Goal: Transaction & Acquisition: Subscribe to service/newsletter

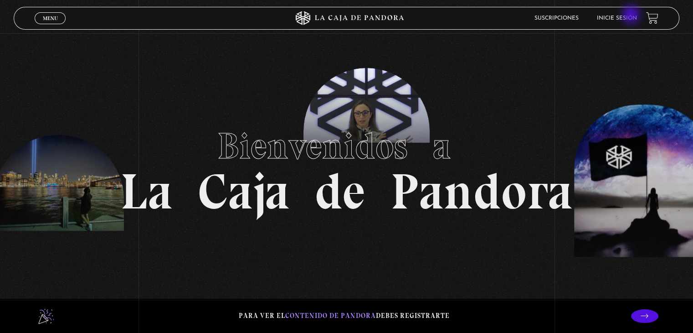
click at [632, 15] on link "Inicie sesión" at bounding box center [617, 17] width 40 height 5
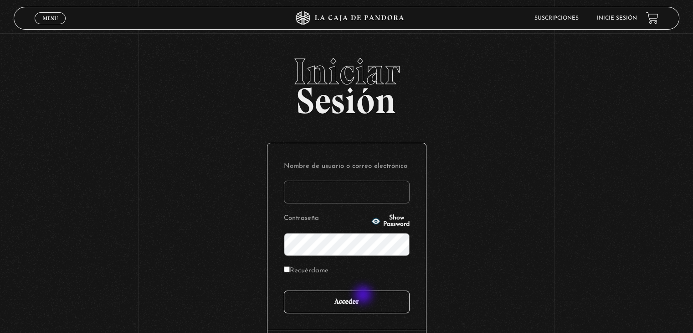
type input "valeaceved26@gmail.com"
click at [364, 295] on input "Acceder" at bounding box center [347, 301] width 126 height 23
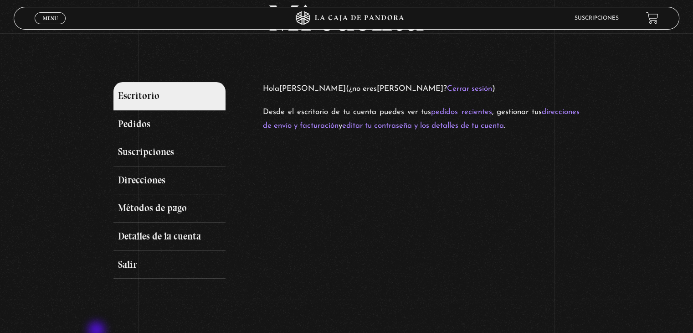
scroll to position [67, 0]
click at [181, 237] on link "Detalles de la cuenta" at bounding box center [169, 236] width 112 height 28
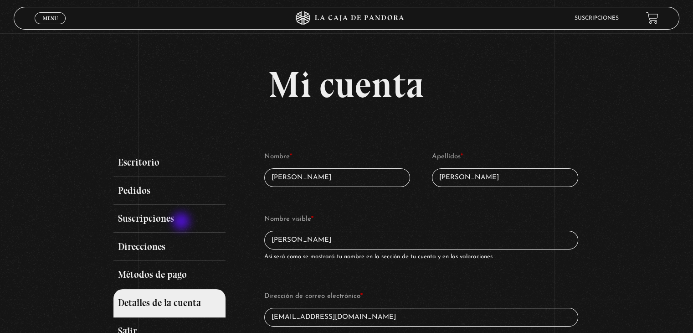
click at [182, 222] on link "Suscripciones" at bounding box center [169, 219] width 112 height 28
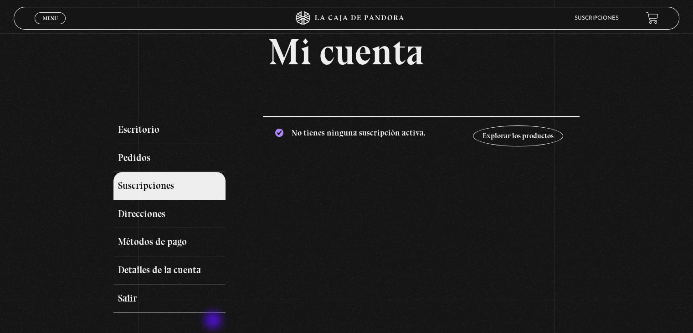
scroll to position [36, 0]
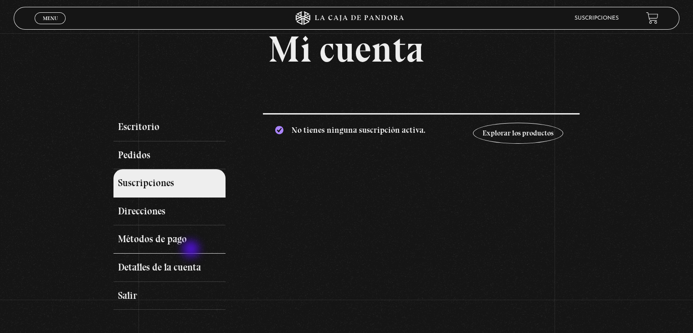
click at [192, 250] on link "Métodos de pago" at bounding box center [169, 239] width 112 height 28
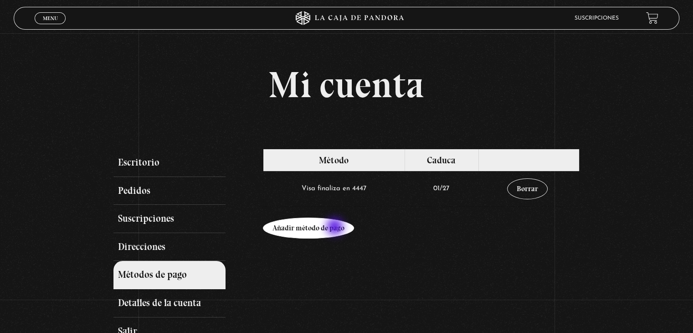
click at [336, 227] on link "Añadir método de pago" at bounding box center [308, 227] width 91 height 21
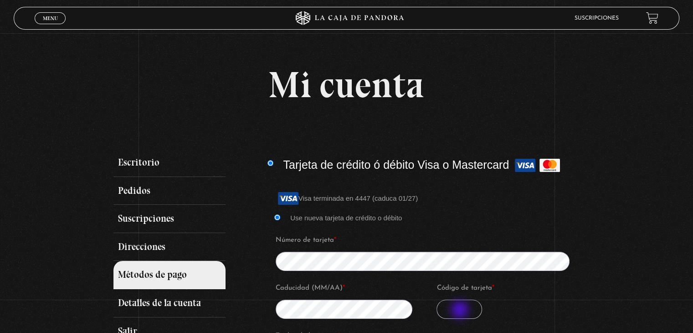
click at [461, 310] on input "Código de tarjeta *" at bounding box center [460, 308] width 46 height 19
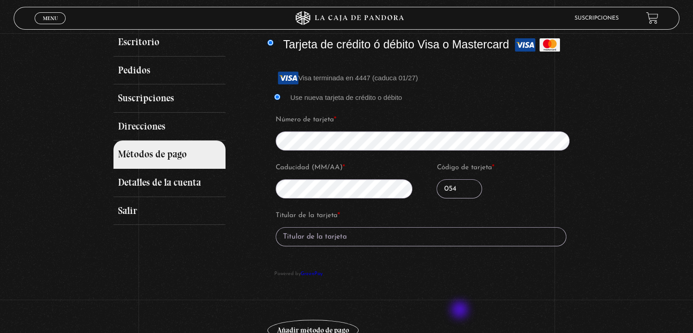
scroll to position [123, 0]
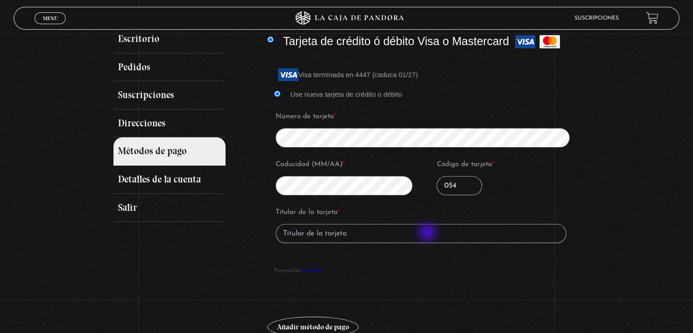
type input "054"
click at [428, 233] on input "Titular de la tarjeta *" at bounding box center [421, 233] width 291 height 19
click at [311, 232] on input "Gustavo Jimenez" at bounding box center [421, 233] width 291 height 19
click at [377, 238] on input "Gustavo Josue Jimenez" at bounding box center [421, 233] width 291 height 19
type input "Gustavo Josue Jimenez Cespedes"
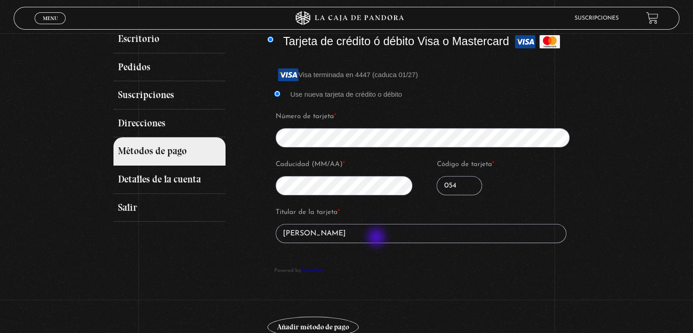
scroll to position [178, 0]
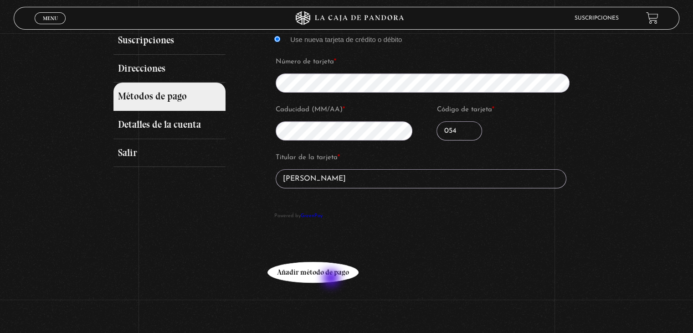
click at [332, 279] on button "Añadir método de pago" at bounding box center [313, 272] width 91 height 21
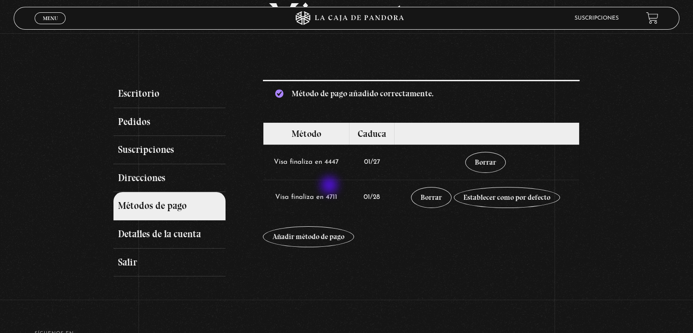
scroll to position [69, 0]
click at [163, 230] on link "Detalles de la cuenta" at bounding box center [169, 234] width 112 height 28
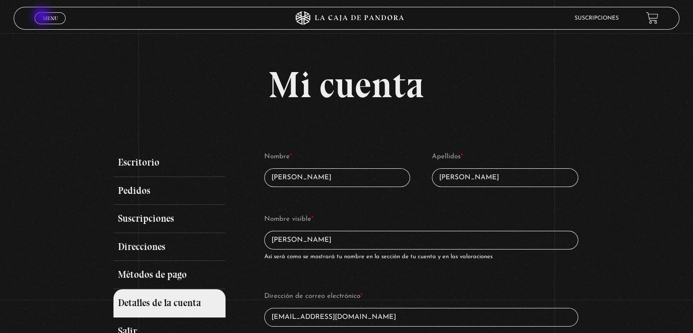
click at [43, 17] on span "Menu" at bounding box center [50, 17] width 15 height 5
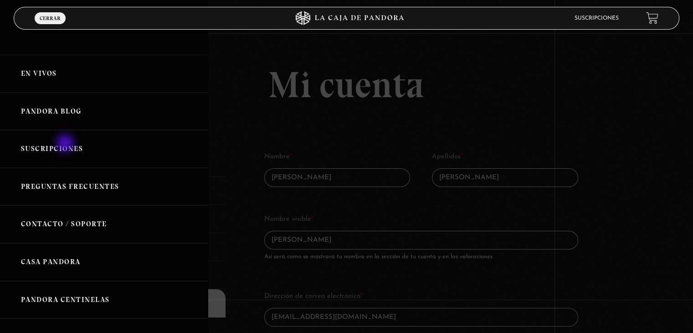
click at [66, 144] on link "Suscripciones" at bounding box center [104, 149] width 208 height 38
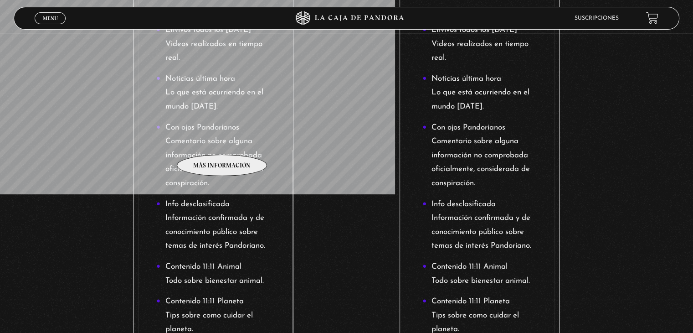
scroll to position [281, 0]
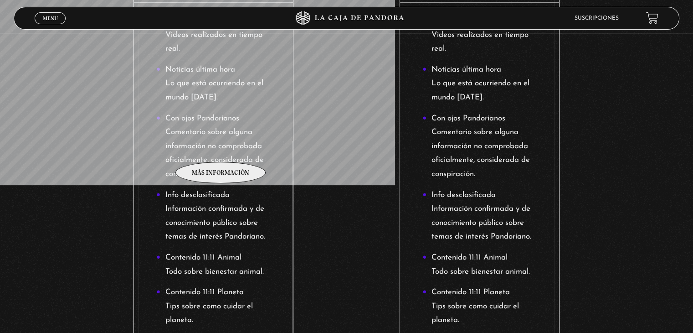
click at [221, 148] on li "Con ojos Pandorianos Comentario sobre alguna información no comprobada oficialm…" at bounding box center [213, 147] width 114 height 70
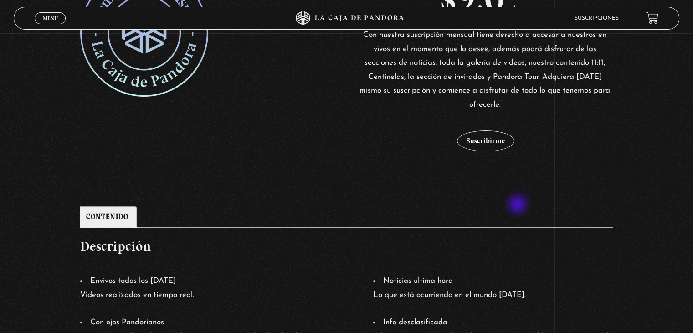
scroll to position [322, 0]
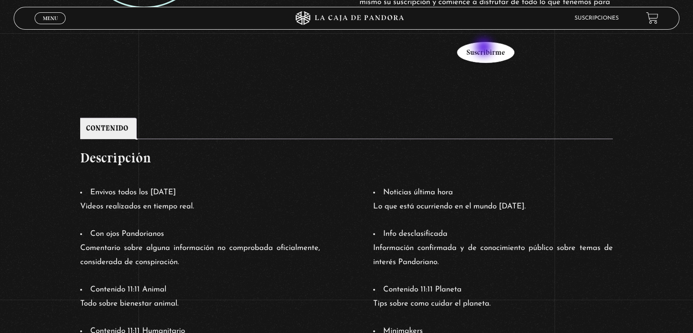
click at [485, 48] on button "Suscribirme" at bounding box center [485, 52] width 57 height 21
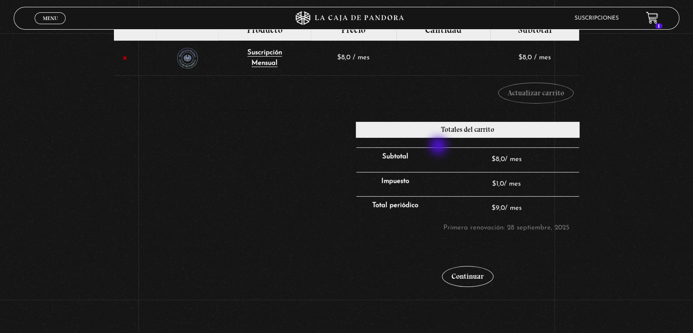
scroll to position [173, 0]
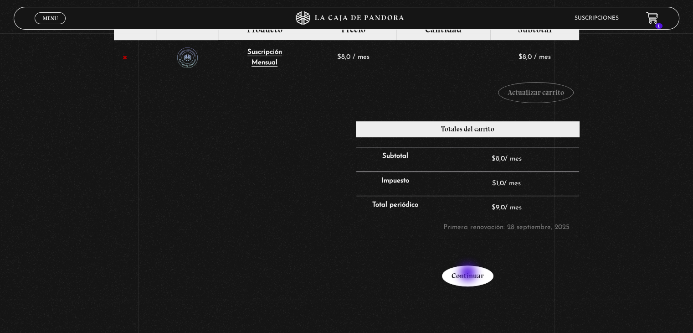
click at [469, 273] on link "Continuar" at bounding box center [467, 275] width 51 height 21
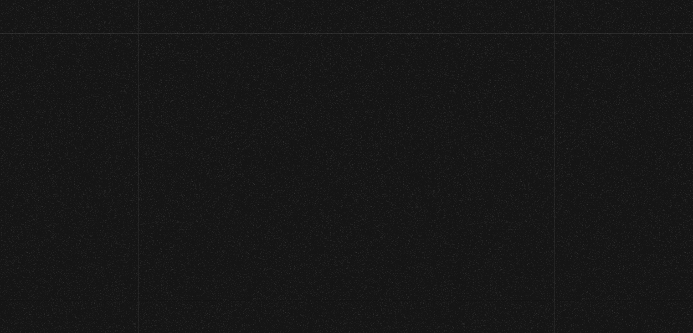
select select "CR-G"
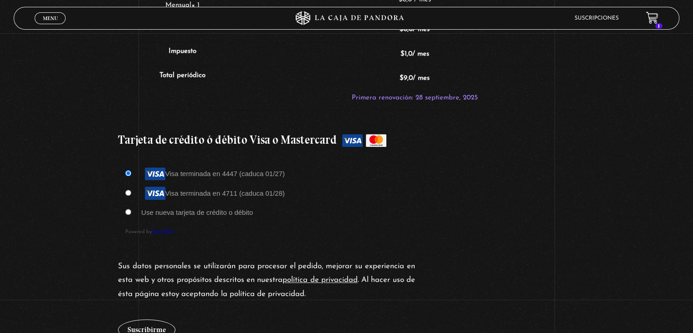
scroll to position [755, 0]
click at [129, 190] on input "Visa terminada en 4711 (caduca 01/28)" at bounding box center [128, 192] width 6 height 6
radio input "true"
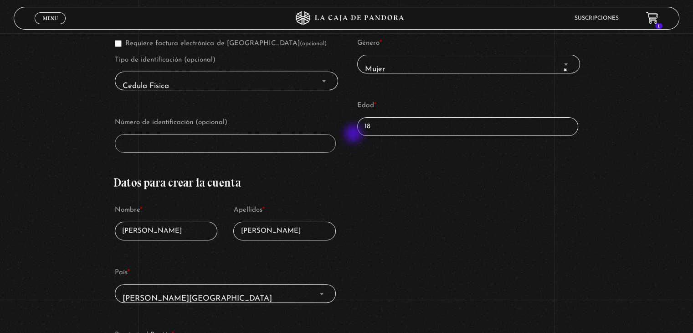
scroll to position [237, 0]
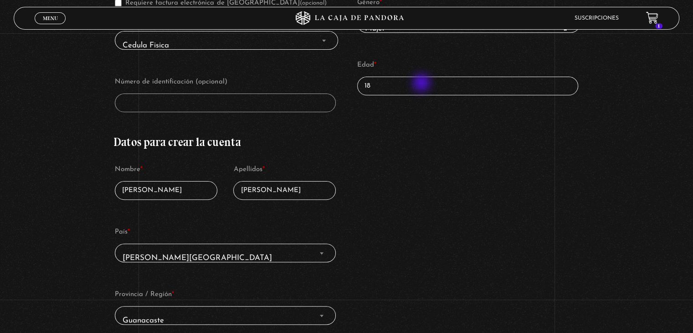
click at [427, 104] on div "Información adicional Género * Mujer Hombre × Mujer Edad * 18" at bounding box center [468, 38] width 224 height 164
type input "1"
type input "28"
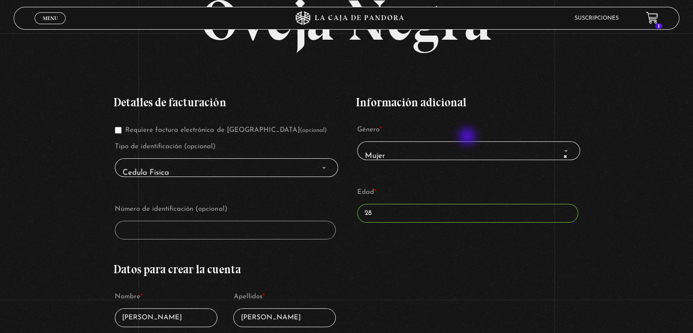
scroll to position [100, 0]
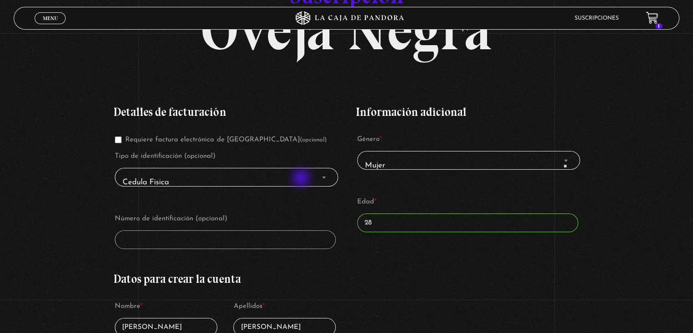
click at [304, 172] on span "Cedula Fisica" at bounding box center [226, 182] width 215 height 21
click at [304, 176] on span "Cedula Fisica" at bounding box center [226, 182] width 215 height 21
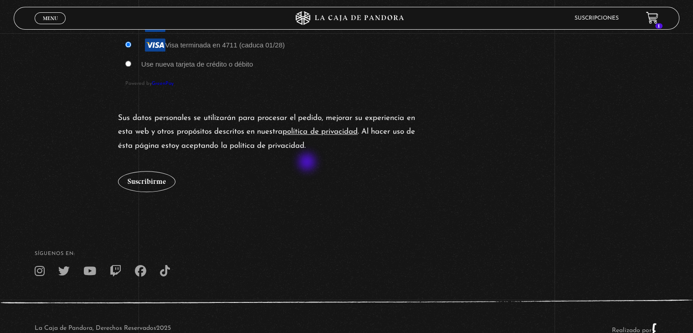
scroll to position [920, 0]
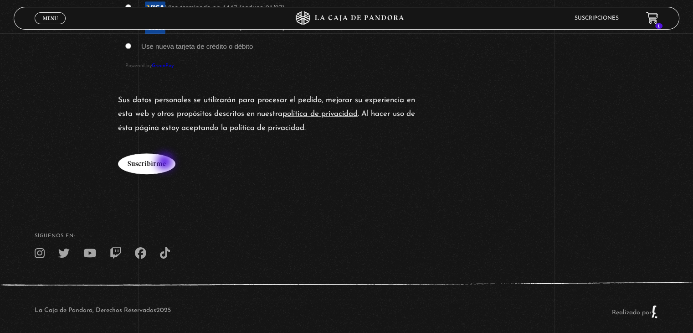
click at [166, 163] on button "Suscribirme" at bounding box center [146, 163] width 57 height 21
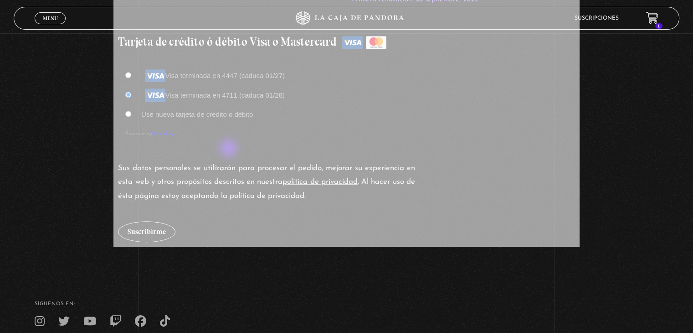
scroll to position [829, 0]
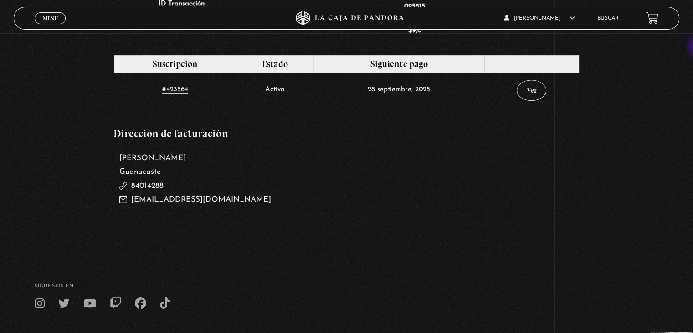
scroll to position [468, 0]
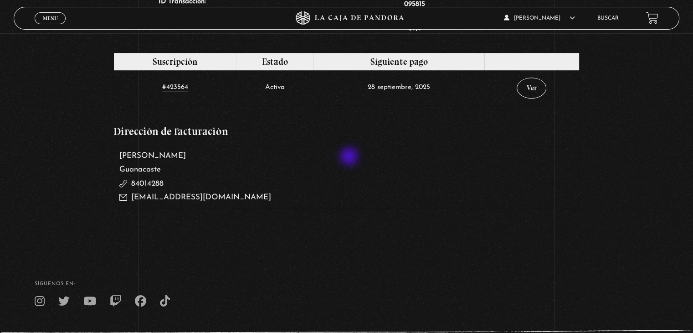
click at [350, 157] on address "Valeria Rodríguez Acevedo Guanacaste 84014288 valeaceved26@gmail.com" at bounding box center [346, 177] width 466 height 62
drag, startPoint x: 350, startPoint y: 156, endPoint x: 350, endPoint y: 148, distance: 7.8
click at [350, 155] on address "Valeria Rodríguez Acevedo Guanacaste 84014288 valeaceved26@gmail.com" at bounding box center [346, 177] width 466 height 62
click at [552, 87] on td "Ver" at bounding box center [531, 87] width 94 height 35
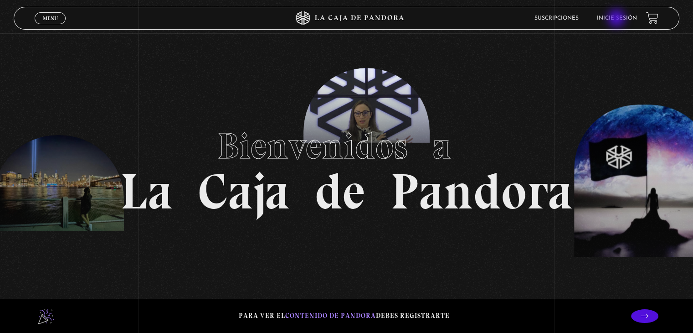
click at [617, 19] on link "Inicie sesión" at bounding box center [617, 17] width 40 height 5
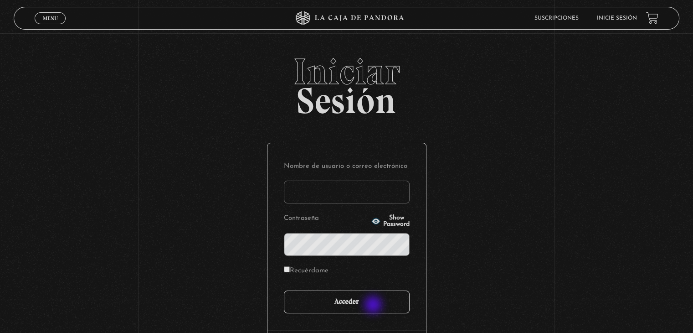
type input "[EMAIL_ADDRESS][DOMAIN_NAME]"
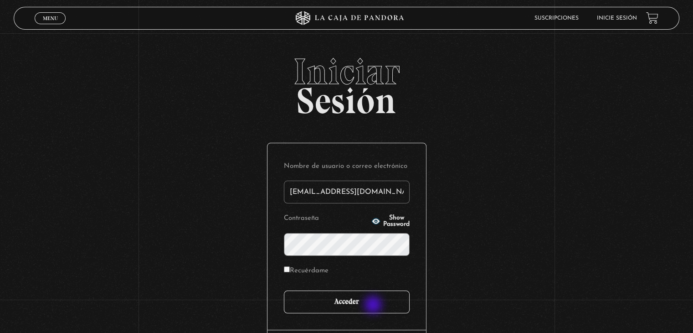
click at [374, 305] on input "Acceder" at bounding box center [347, 301] width 126 height 23
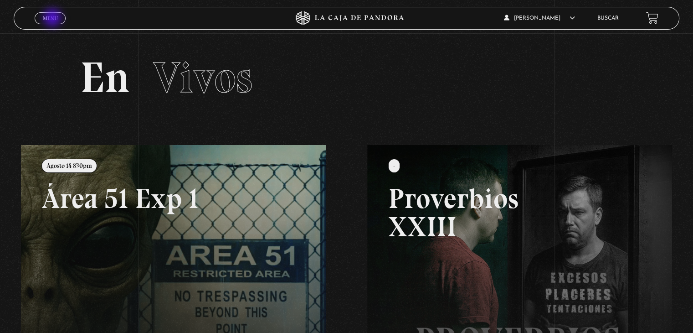
click at [53, 19] on span "Menu" at bounding box center [50, 17] width 15 height 5
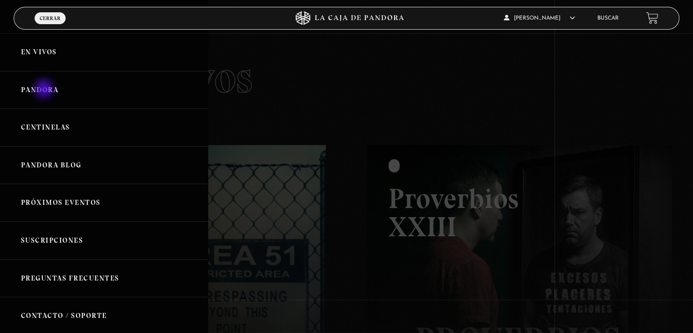
click at [45, 89] on link "Pandora" at bounding box center [104, 90] width 208 height 38
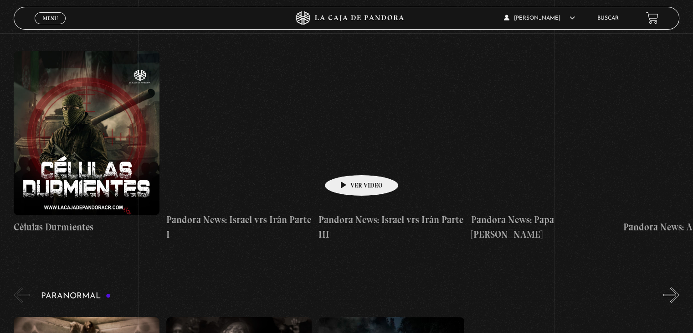
scroll to position [182, 0]
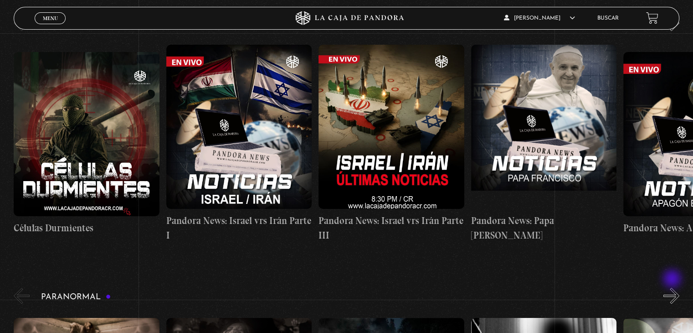
click at [673, 288] on button "»" at bounding box center [672, 296] width 16 height 16
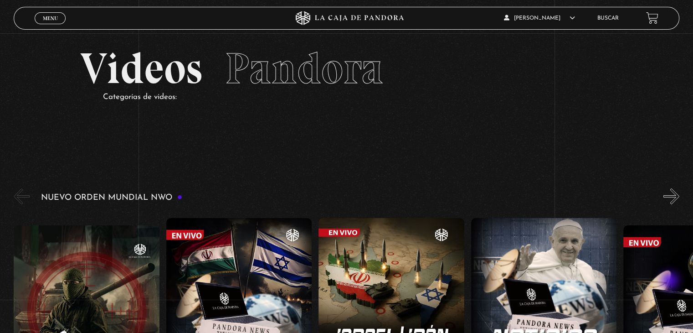
scroll to position [0, 0]
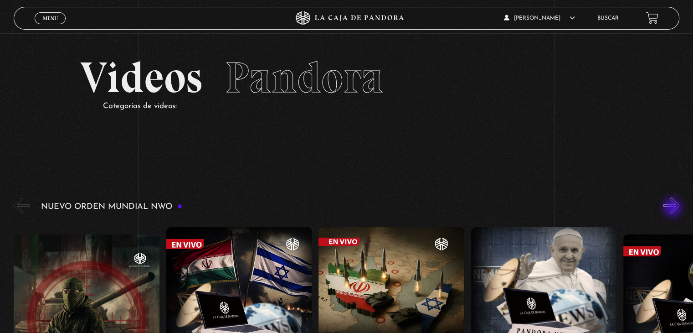
click at [674, 208] on button "»" at bounding box center [672, 205] width 16 height 16
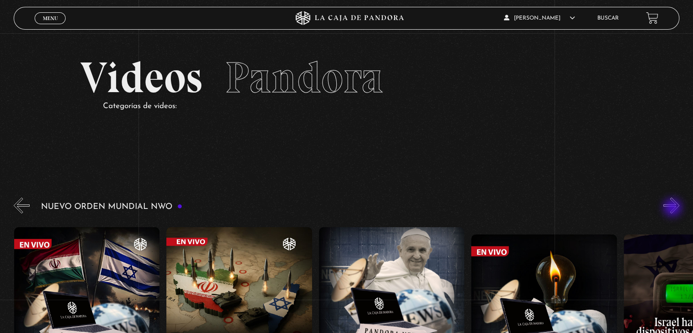
click at [674, 208] on button "»" at bounding box center [672, 205] width 16 height 16
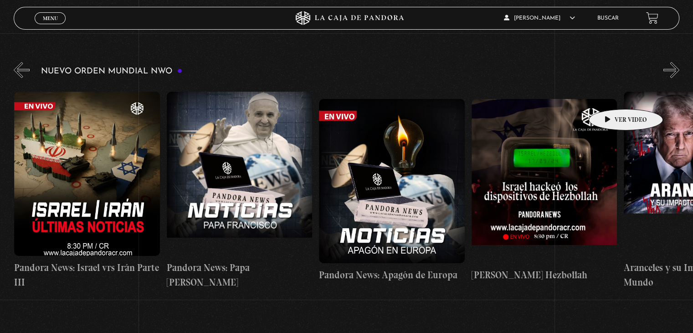
scroll to position [137, 0]
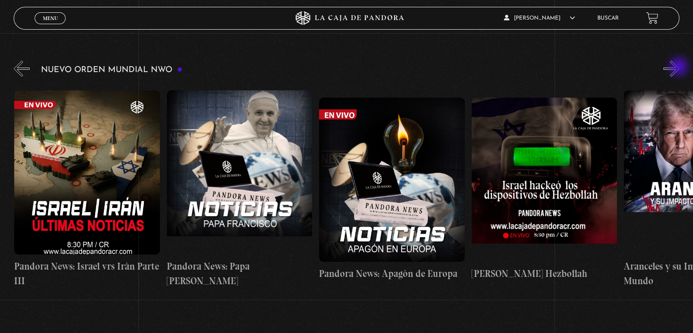
click at [679, 67] on button "»" at bounding box center [672, 69] width 16 height 16
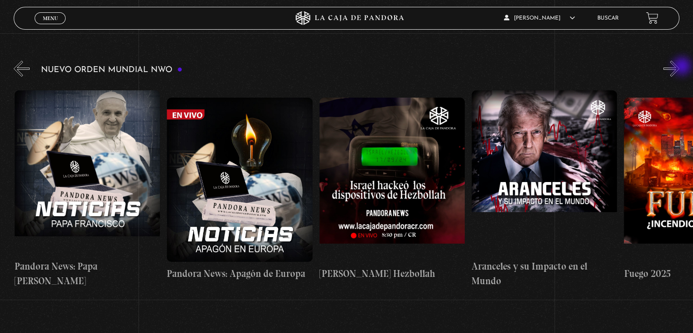
scroll to position [0, 457]
click at [679, 67] on button "»" at bounding box center [672, 69] width 16 height 16
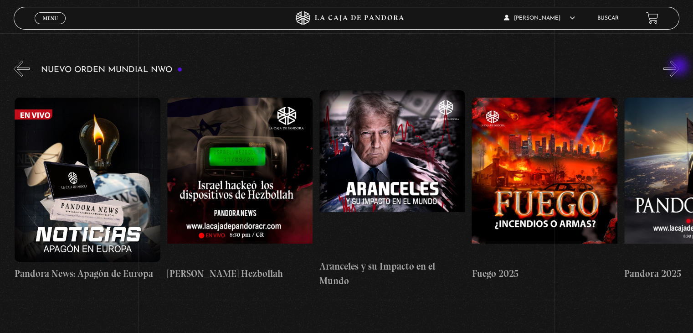
scroll to position [0, 609]
click at [679, 67] on button "»" at bounding box center [672, 69] width 16 height 16
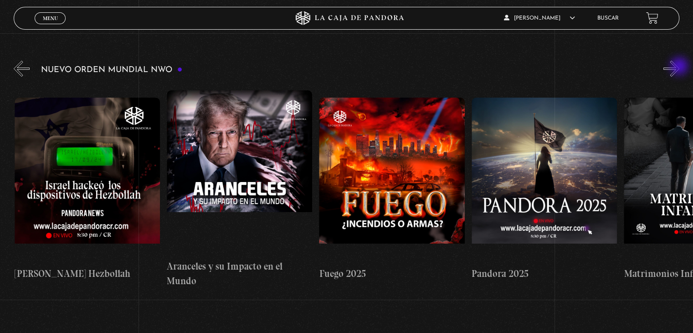
scroll to position [0, 762]
click at [679, 67] on button "»" at bounding box center [672, 69] width 16 height 16
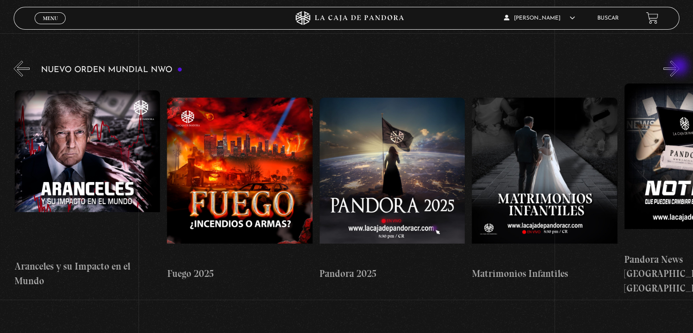
scroll to position [0, 914]
click at [679, 67] on button "»" at bounding box center [672, 69] width 16 height 16
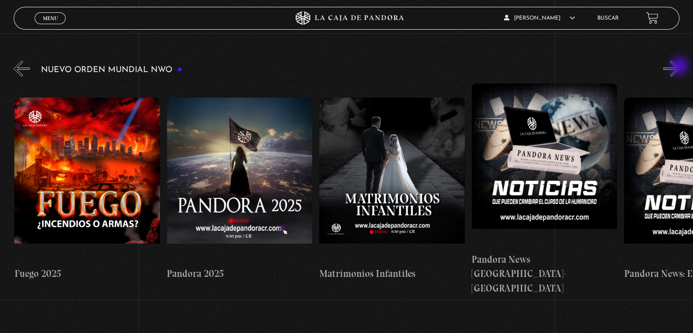
click at [679, 67] on button "»" at bounding box center [672, 69] width 16 height 16
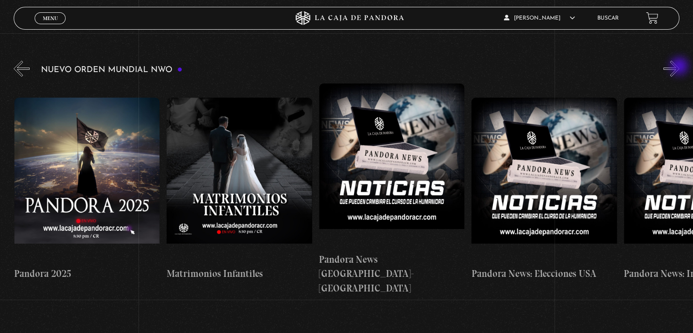
click at [679, 67] on button "»" at bounding box center [672, 69] width 16 height 16
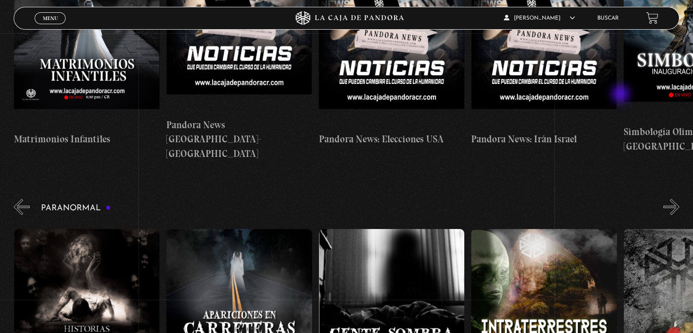
scroll to position [273, 0]
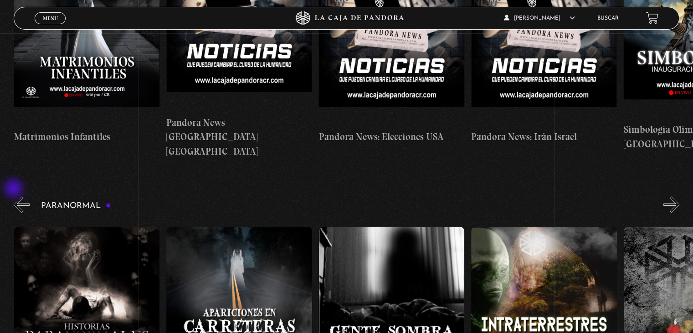
click at [15, 196] on button "«" at bounding box center [22, 204] width 16 height 16
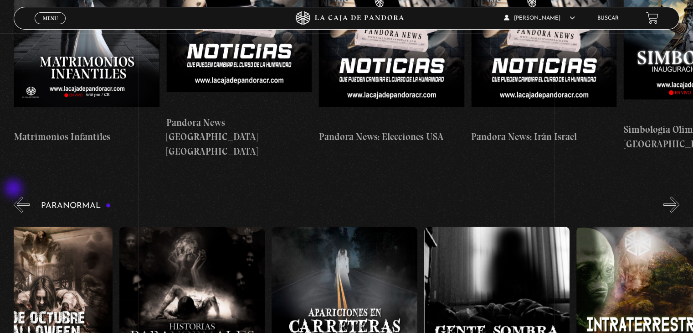
scroll to position [0, 4]
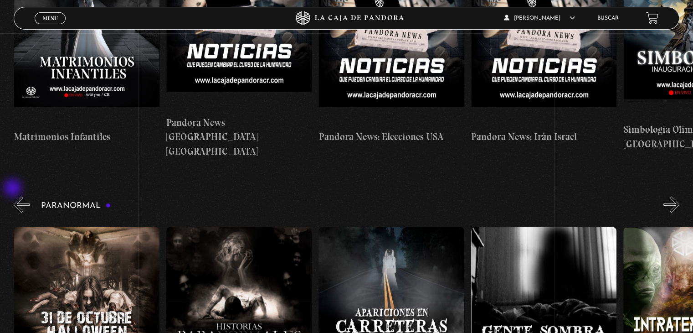
click at [14, 196] on button "«" at bounding box center [22, 204] width 16 height 16
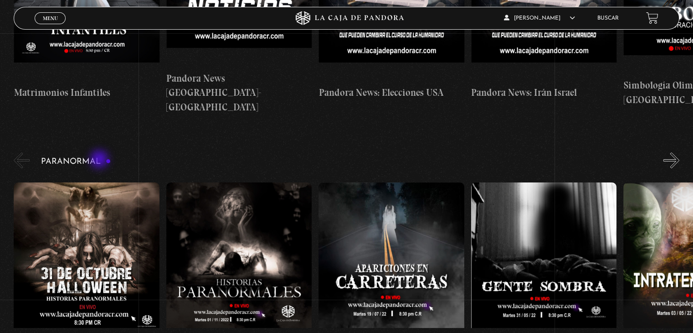
scroll to position [319, 0]
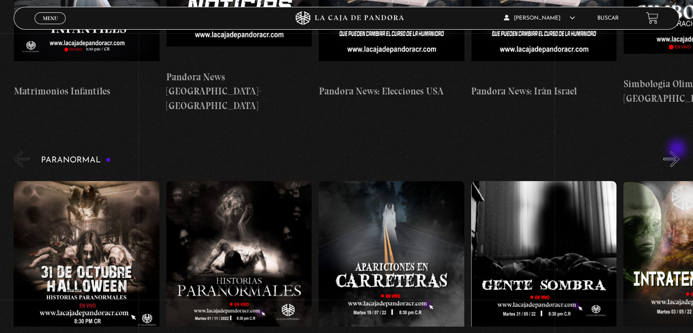
click at [678, 151] on button "»" at bounding box center [672, 159] width 16 height 16
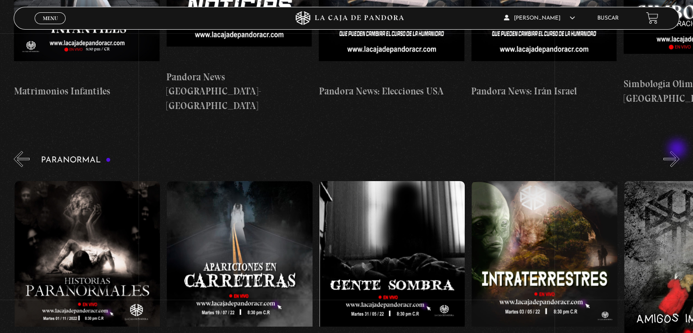
scroll to position [0, 152]
click at [678, 151] on button "»" at bounding box center [672, 159] width 16 height 16
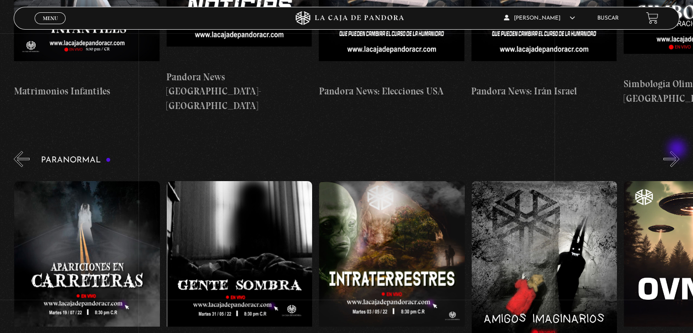
click at [678, 151] on button "»" at bounding box center [672, 159] width 16 height 16
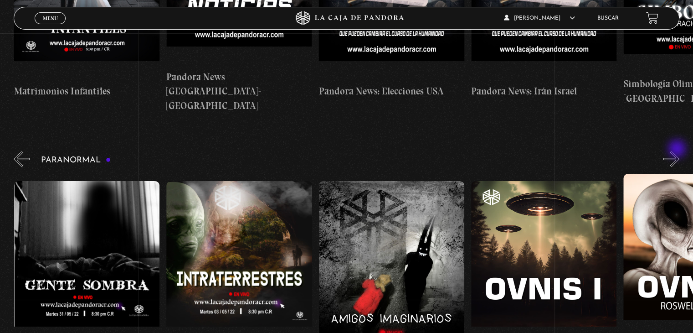
click at [678, 151] on button "»" at bounding box center [672, 159] width 16 height 16
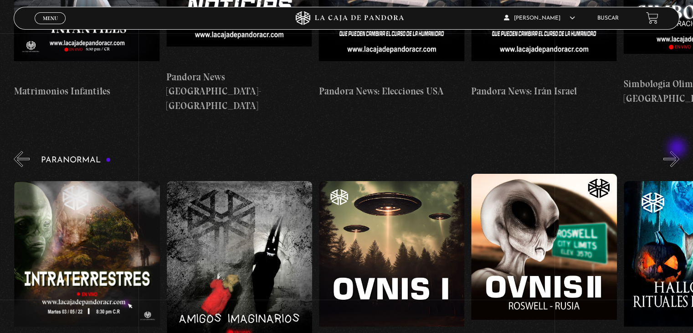
click at [678, 151] on button "»" at bounding box center [672, 159] width 16 height 16
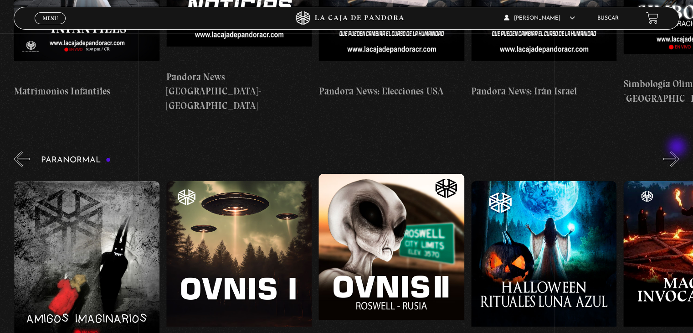
click at [678, 151] on button "»" at bounding box center [672, 159] width 16 height 16
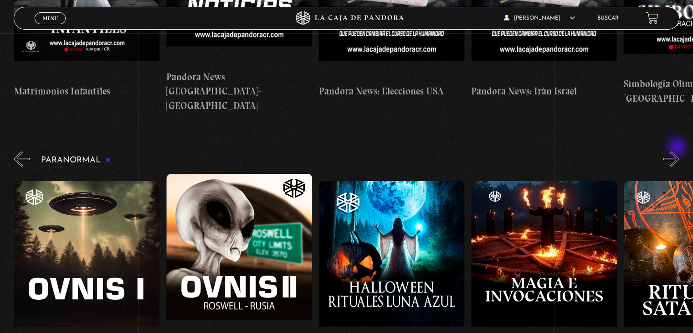
click at [678, 151] on button "»" at bounding box center [672, 159] width 16 height 16
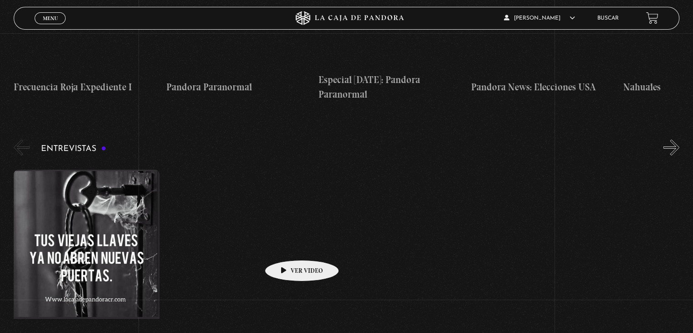
scroll to position [2917, 0]
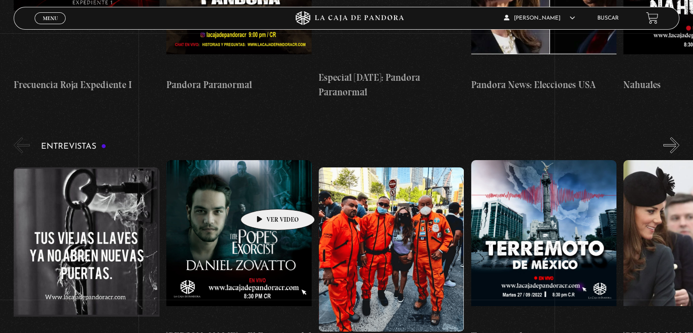
drag, startPoint x: 263, startPoint y: 195, endPoint x: 265, endPoint y: 190, distance: 4.9
click at [263, 194] on figure at bounding box center [238, 242] width 145 height 164
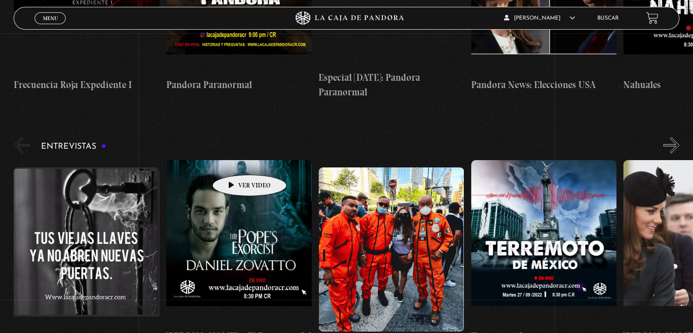
click at [235, 161] on figure at bounding box center [238, 242] width 145 height 164
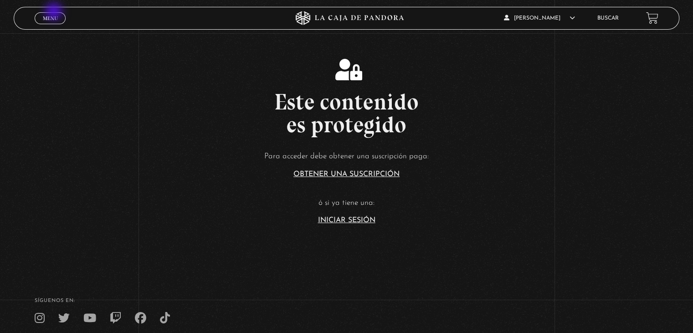
click at [56, 8] on div "Menu Cerrar" at bounding box center [139, 18] width 208 height 22
click at [58, 17] on link "Menu Cerrar" at bounding box center [50, 18] width 31 height 12
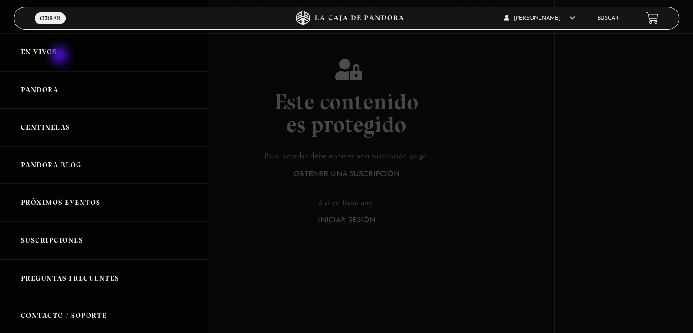
click at [60, 56] on link "En vivos" at bounding box center [104, 52] width 208 height 38
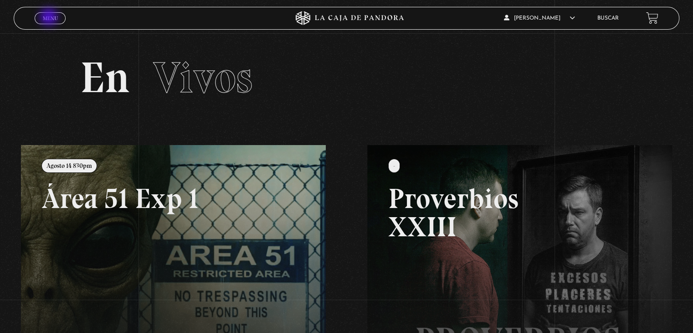
click at [50, 18] on span "Menu" at bounding box center [50, 17] width 15 height 5
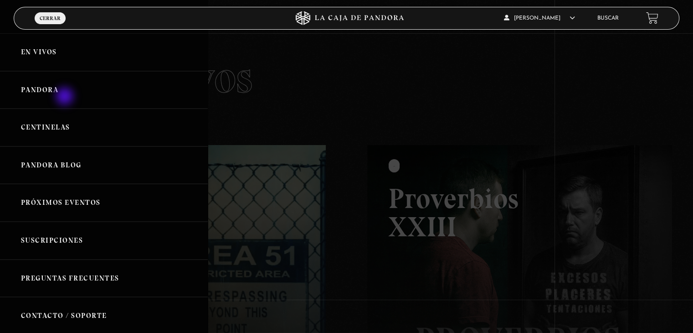
click at [66, 97] on link "Pandora" at bounding box center [104, 90] width 208 height 38
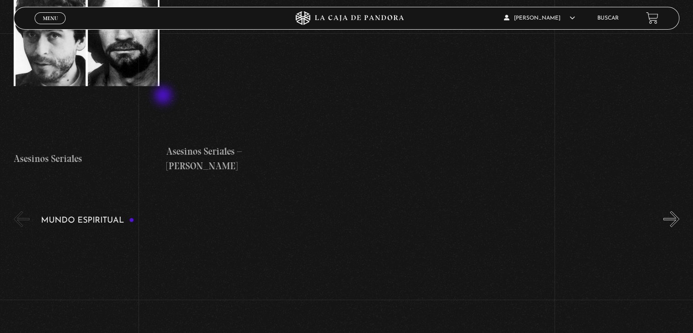
scroll to position [2598, 0]
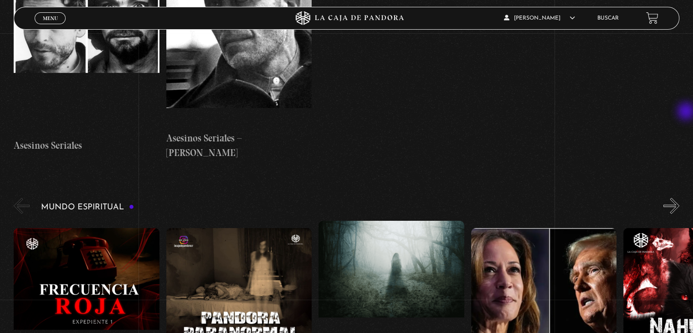
click at [687, 196] on div "Mundo Espiritual «" at bounding box center [353, 307] width 679 height 222
click at [675, 198] on button "»" at bounding box center [672, 206] width 16 height 16
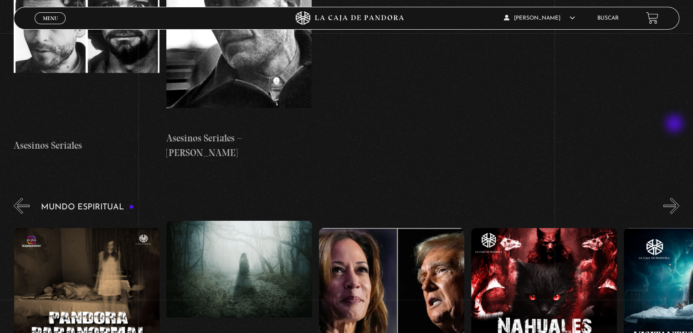
click at [675, 198] on button "»" at bounding box center [672, 206] width 16 height 16
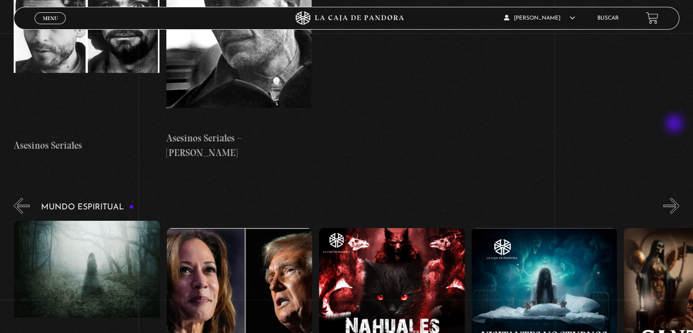
click at [675, 198] on button "»" at bounding box center [672, 206] width 16 height 16
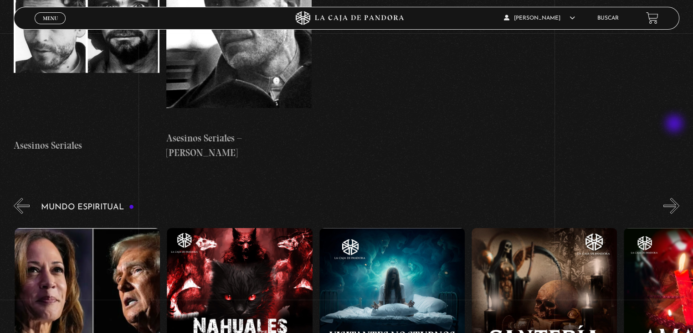
scroll to position [0, 457]
click at [675, 198] on button "»" at bounding box center [672, 206] width 16 height 16
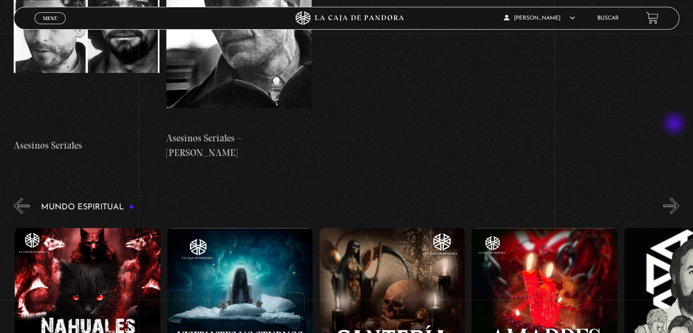
scroll to position [0, 609]
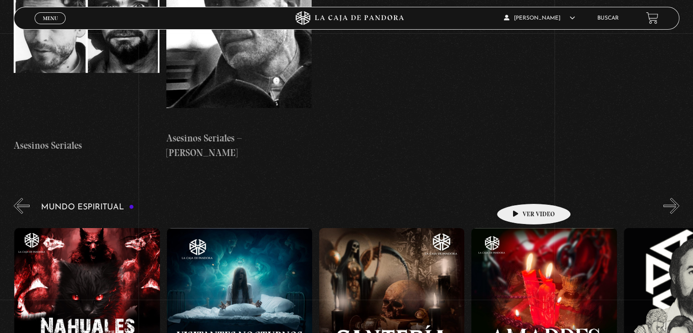
click at [520, 228] on figure at bounding box center [543, 310] width 145 height 164
click at [506, 228] on figure at bounding box center [543, 310] width 145 height 164
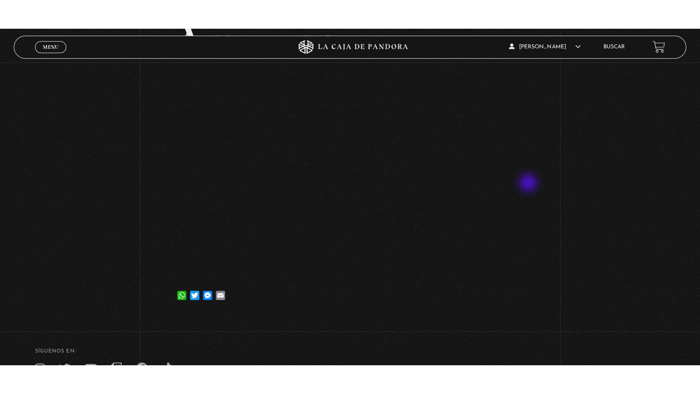
scroll to position [91, 0]
